Goal: Information Seeking & Learning: Learn about a topic

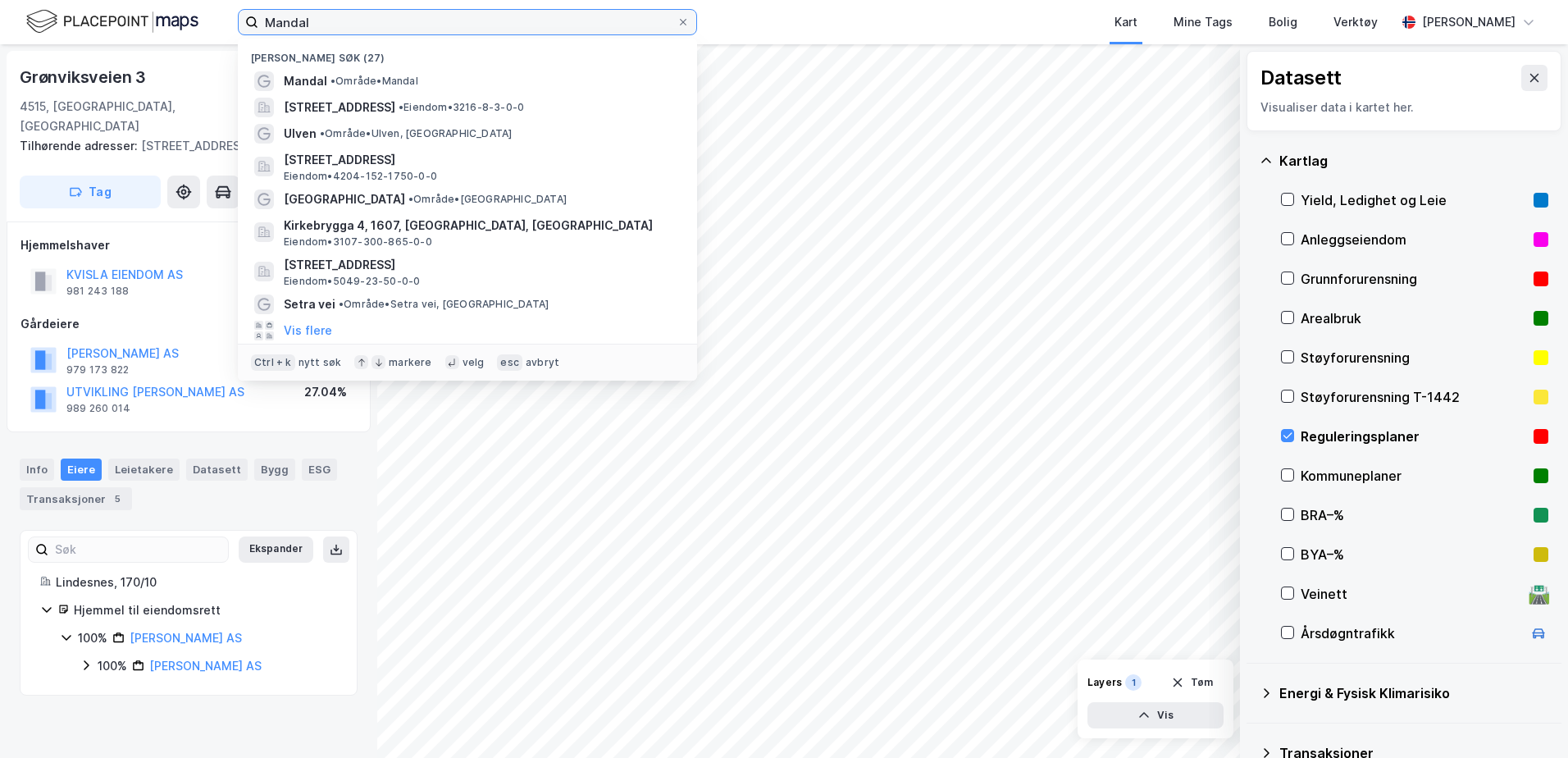
drag, startPoint x: 347, startPoint y: 22, endPoint x: 224, endPoint y: 21, distance: 123.0
click at [224, 21] on div "[PERSON_NAME] søk (27) [GEOGRAPHIC_DATA] • Område • [STREET_ADDRESS] • Eiendom …" at bounding box center [784, 22] width 1568 height 44
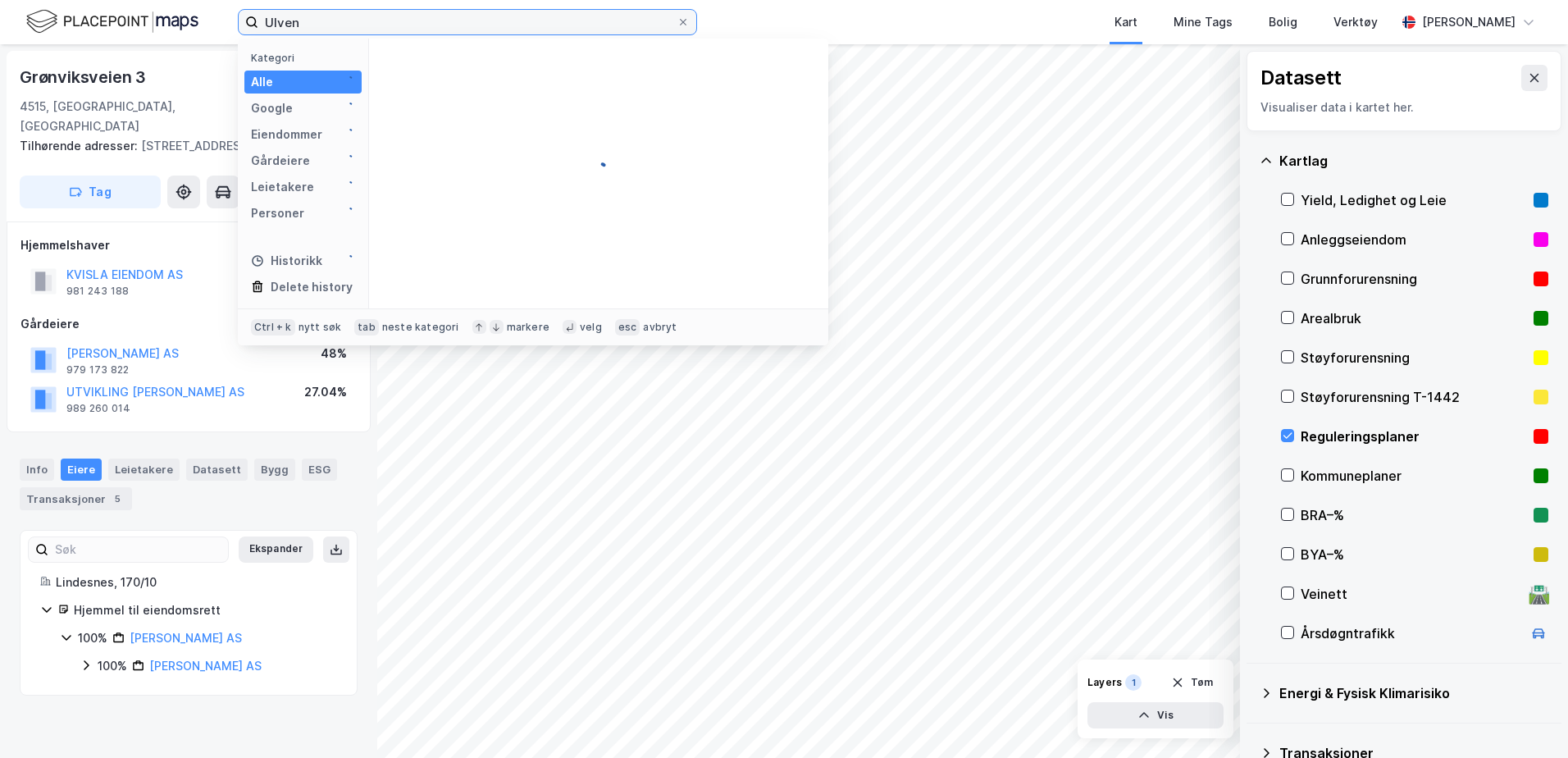
type input "Ulven"
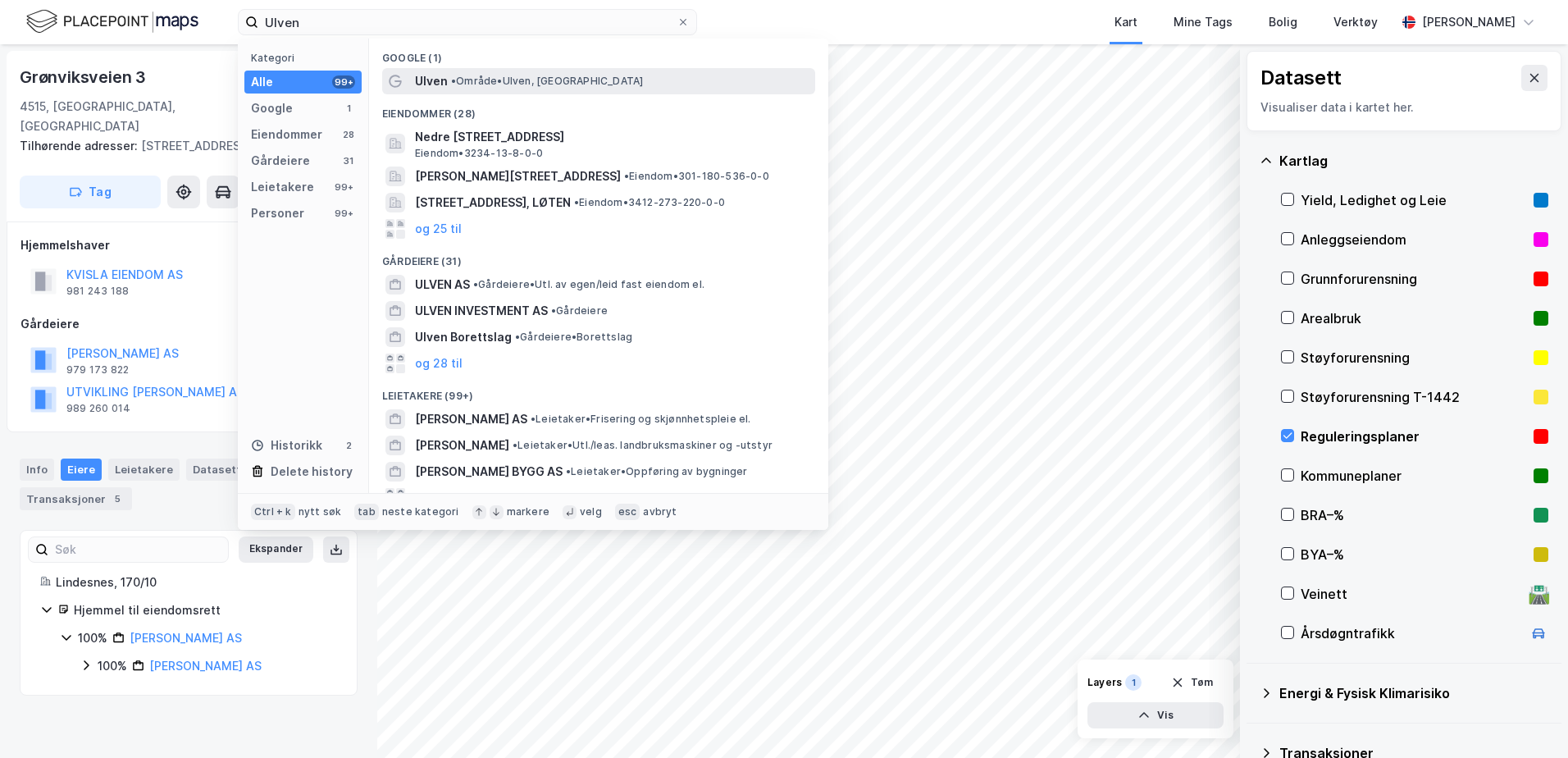
click at [629, 73] on div "Ulven • Område • [GEOGRAPHIC_DATA], [GEOGRAPHIC_DATA]" at bounding box center [613, 81] width 397 height 20
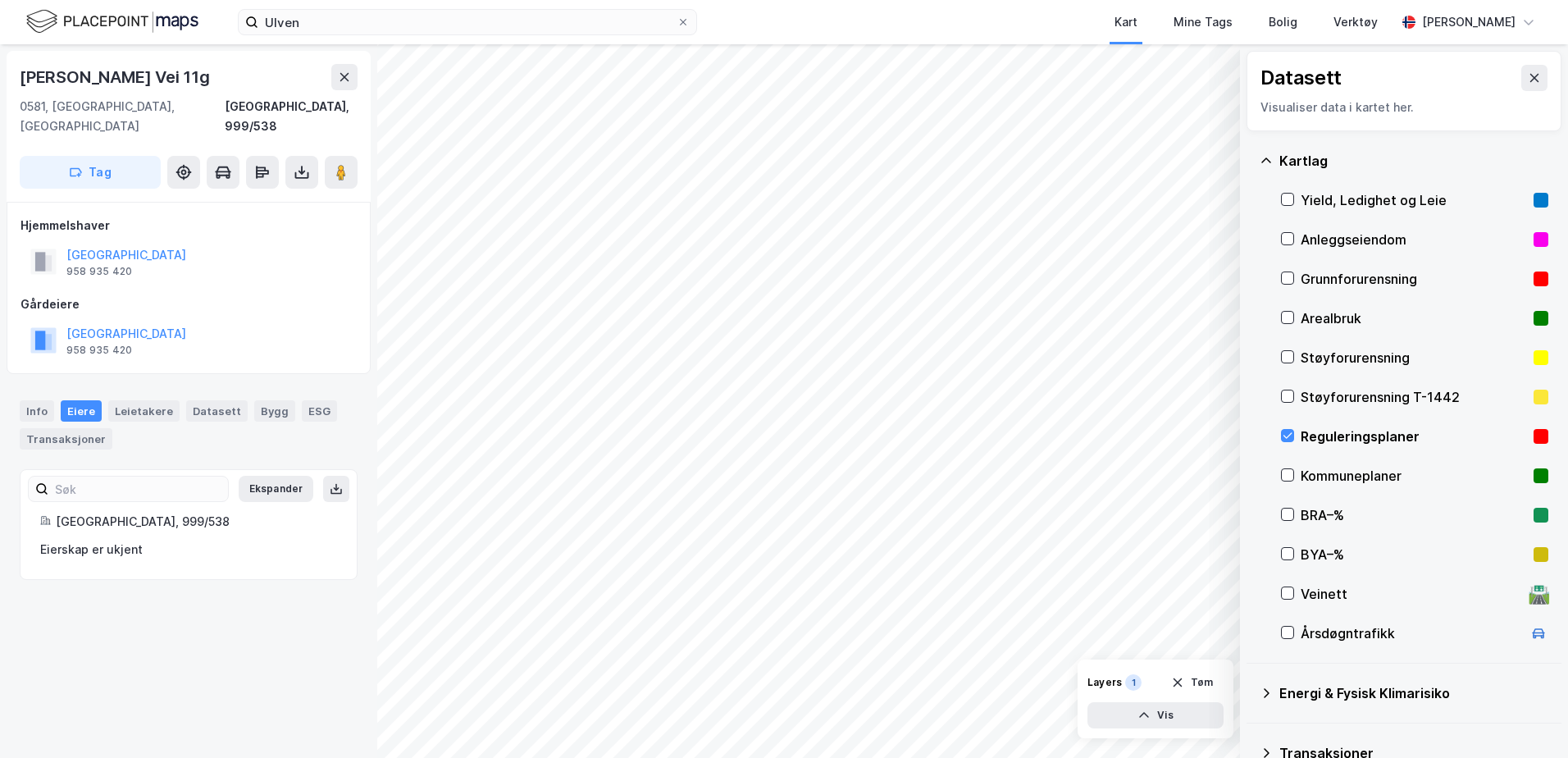
click at [371, 386] on div "Datasett Visualiser data i kartet her. [GEOGRAPHIC_DATA], [GEOGRAPHIC_DATA] og …" at bounding box center [784, 401] width 1568 height 714
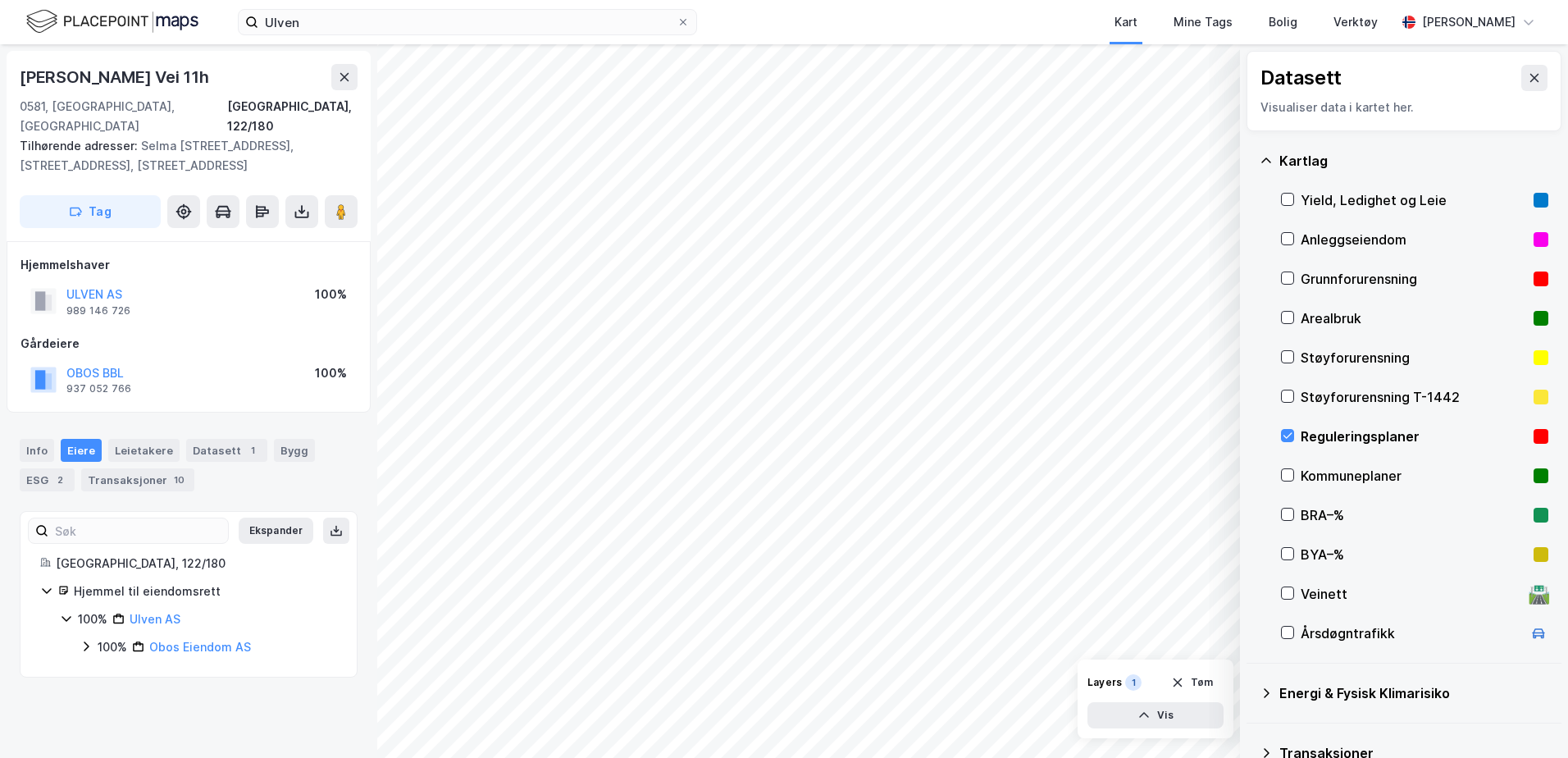
click at [360, 412] on div "Datasett Visualiser data i kartet her. [GEOGRAPHIC_DATA], Ledighet og Leie Anle…" at bounding box center [784, 401] width 1568 height 714
click at [1292, 431] on icon at bounding box center [1287, 435] width 12 height 12
click at [1290, 434] on icon at bounding box center [1287, 435] width 12 height 12
click at [48, 439] on div "Info" at bounding box center [37, 450] width 35 height 23
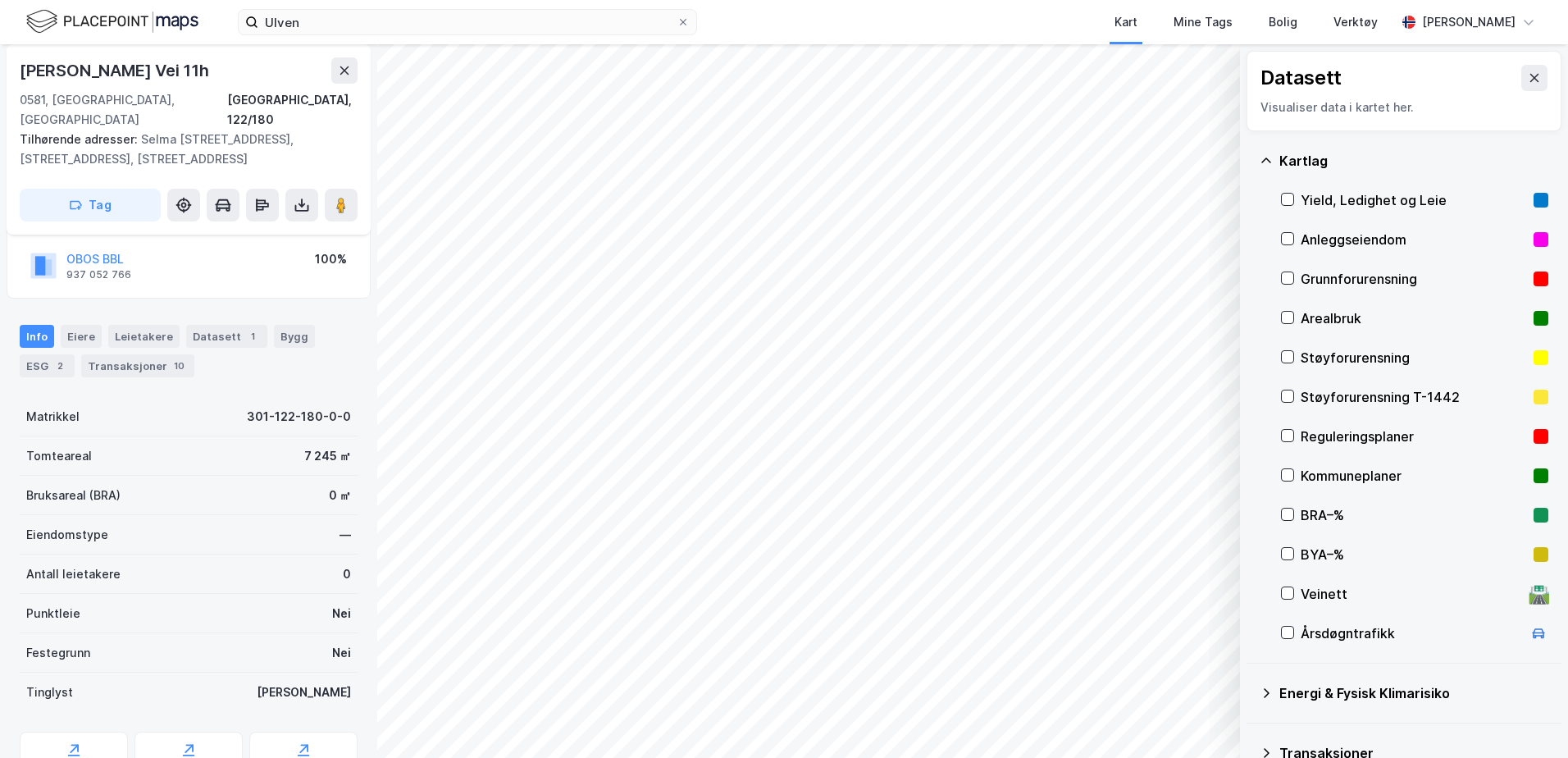
scroll to position [174, 0]
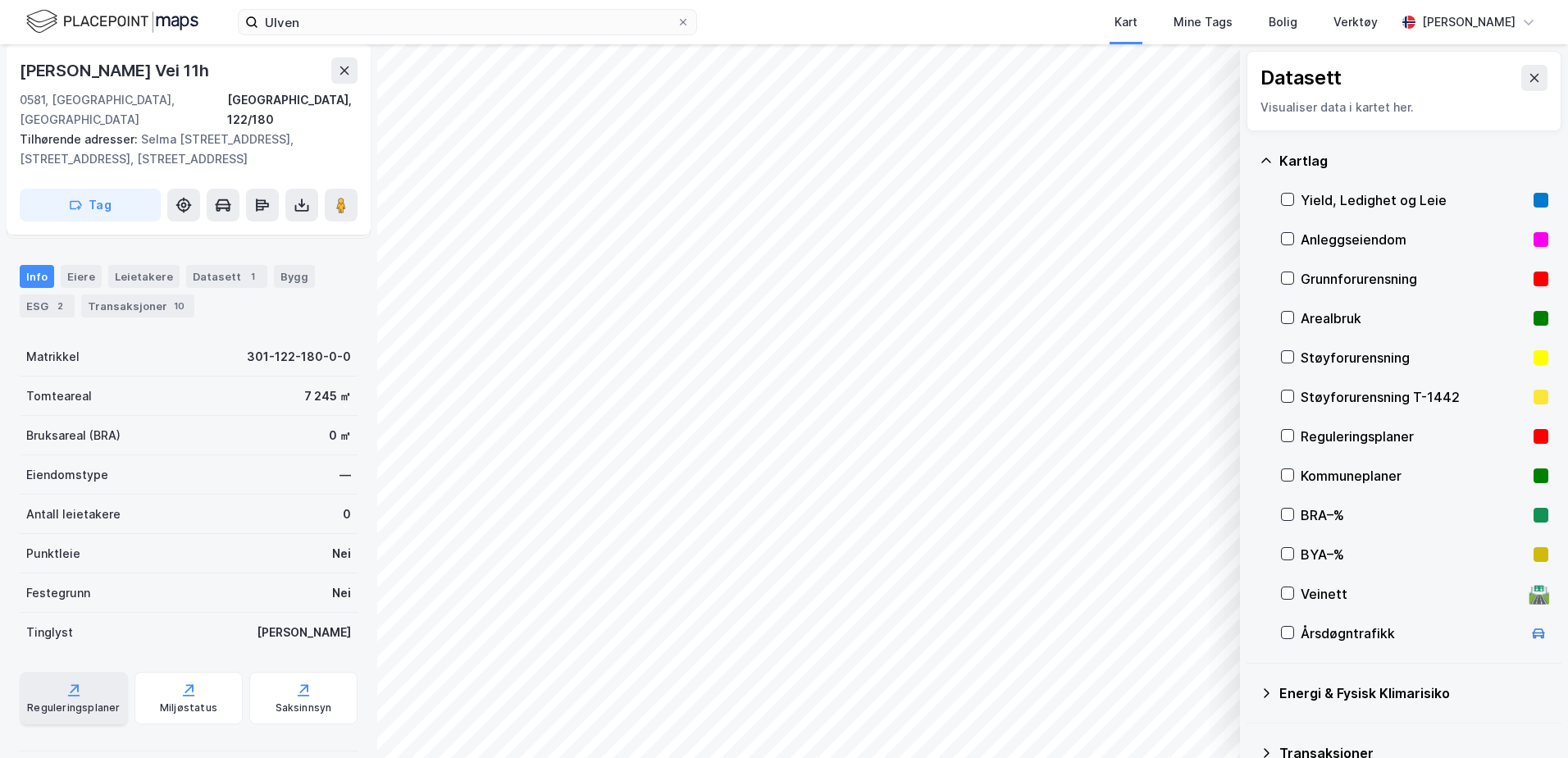
click at [86, 678] on div "Reguleringsplaner" at bounding box center [74, 699] width 109 height 53
